Goal: Task Accomplishment & Management: Manage account settings

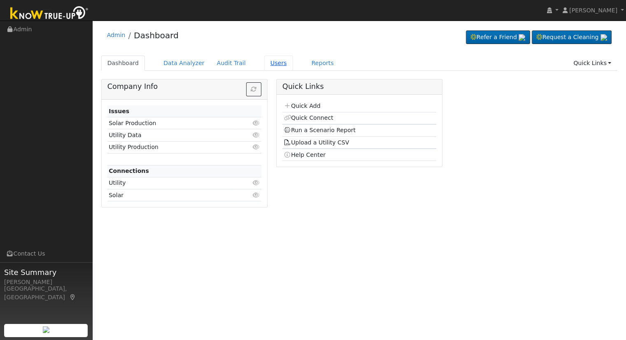
click at [267, 65] on link "Users" at bounding box center [278, 63] width 29 height 15
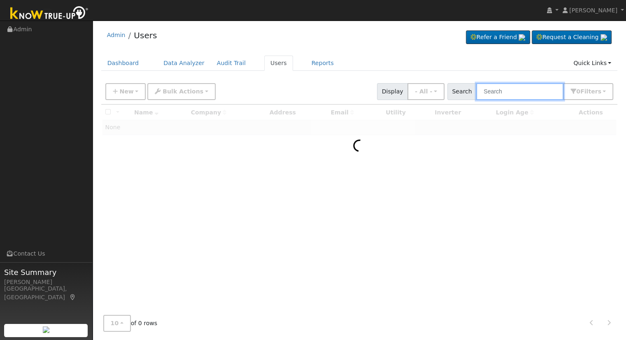
click at [510, 87] on input "text" at bounding box center [519, 91] width 87 height 17
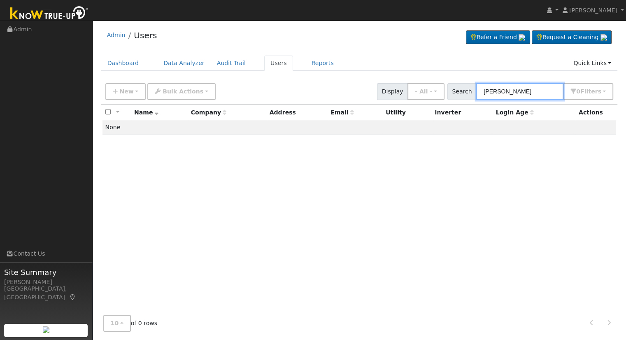
click at [500, 91] on input "[PERSON_NAME]" at bounding box center [519, 91] width 87 height 17
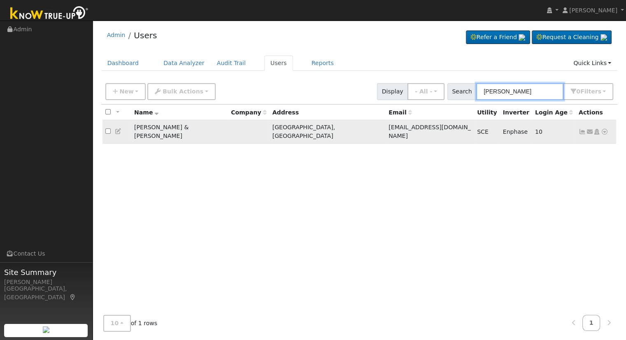
type input "[PERSON_NAME]"
click at [598, 129] on icon at bounding box center [596, 132] width 7 height 6
